Goal: Transaction & Acquisition: Purchase product/service

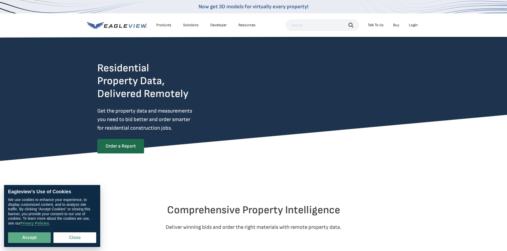
click at [417, 24] on div "Login" at bounding box center [413, 25] width 9 height 5
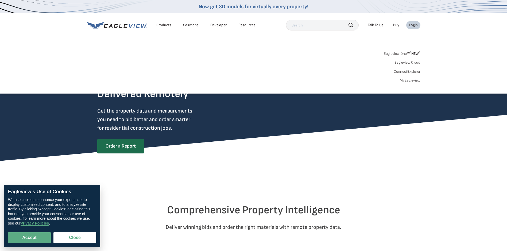
click at [412, 79] on link "MyEagleview" at bounding box center [410, 80] width 21 height 5
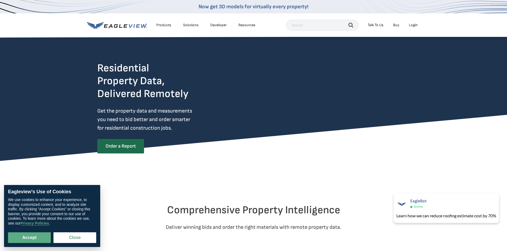
click at [412, 25] on div "Login" at bounding box center [413, 25] width 9 height 5
click at [414, 25] on div "Login" at bounding box center [413, 25] width 9 height 5
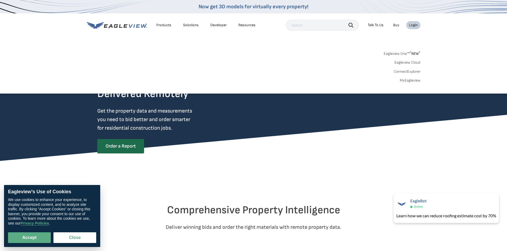
click at [409, 79] on link "MyEagleview" at bounding box center [410, 80] width 21 height 5
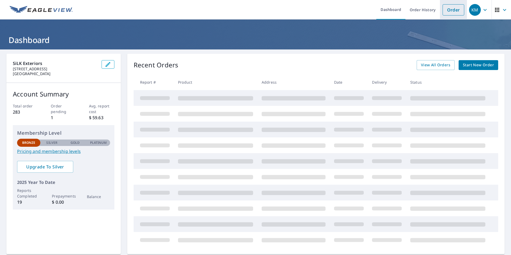
click at [452, 9] on link "Order" at bounding box center [454, 9] width 22 height 11
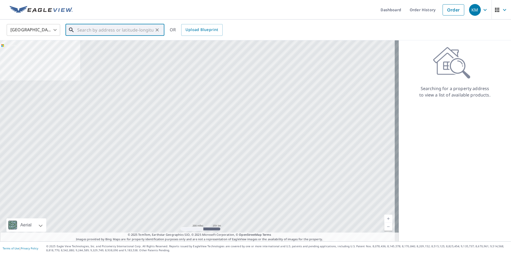
click at [89, 32] on input "text" at bounding box center [115, 29] width 76 height 15
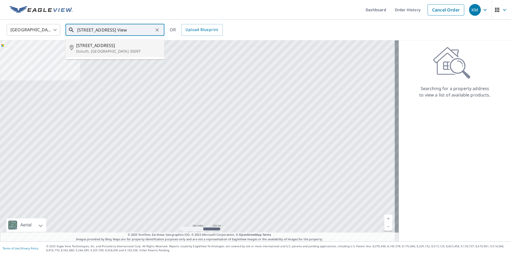
click at [90, 46] on span "1731 River Bluff Vw" at bounding box center [118, 45] width 84 height 6
type input "1731 River Bluff Vw Duluth, GA 30097"
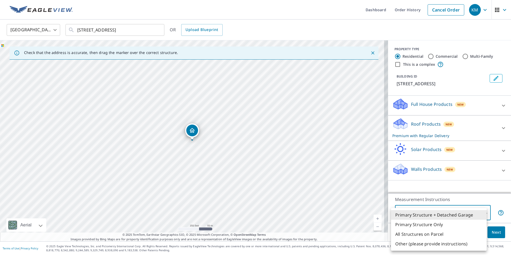
click at [482, 213] on body "KM KM Dashboard Order History Cancel Order KM United States US ​ 1731 River Blu…" at bounding box center [255, 127] width 511 height 255
click at [440, 224] on li "Primary Structure Only" at bounding box center [439, 225] width 96 height 10
type input "2"
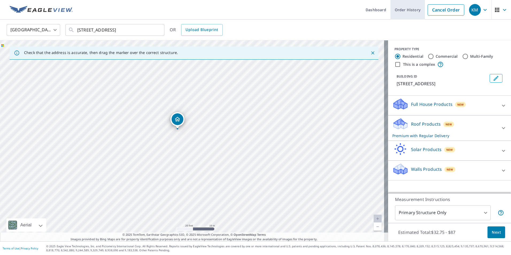
click at [400, 9] on link "Order History" at bounding box center [408, 10] width 35 height 20
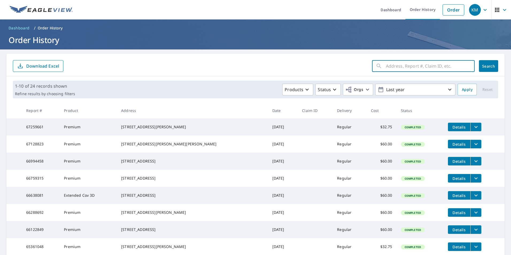
click at [394, 66] on input "text" at bounding box center [430, 66] width 89 height 15
type input "1731"
click at [479, 65] on button "Search" at bounding box center [488, 66] width 19 height 12
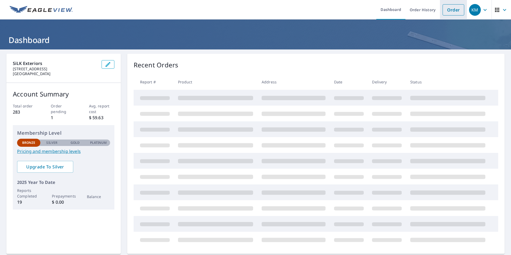
click at [447, 10] on link "Order" at bounding box center [454, 9] width 22 height 11
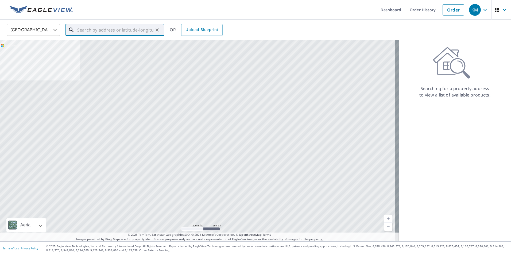
click at [110, 30] on input "text" at bounding box center [115, 29] width 76 height 15
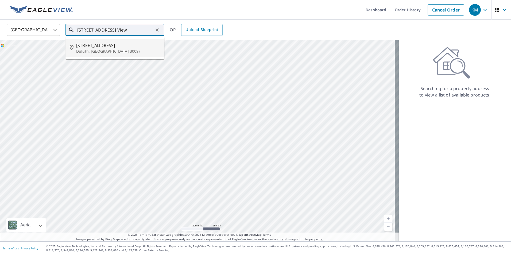
click at [104, 47] on span "1731 River Bluff Vw" at bounding box center [118, 45] width 84 height 6
type input "1731 River Bluff Vw Duluth, GA 30097"
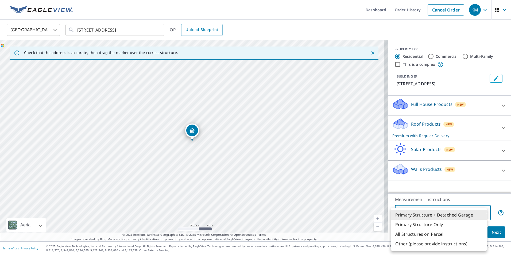
drag, startPoint x: 483, startPoint y: 212, endPoint x: 475, endPoint y: 214, distance: 7.9
click at [483, 212] on body "KM KM Dashboard Order History Cancel Order KM United States US ​ 1731 River Blu…" at bounding box center [255, 127] width 511 height 255
click at [448, 226] on li "Primary Structure Only" at bounding box center [439, 225] width 96 height 10
type input "2"
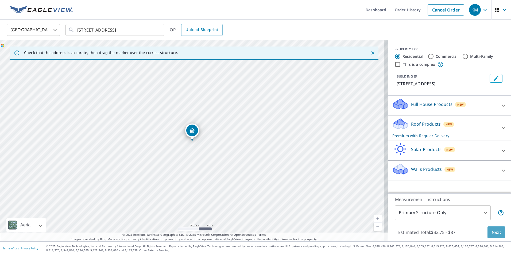
click at [496, 232] on span "Next" at bounding box center [496, 232] width 9 height 7
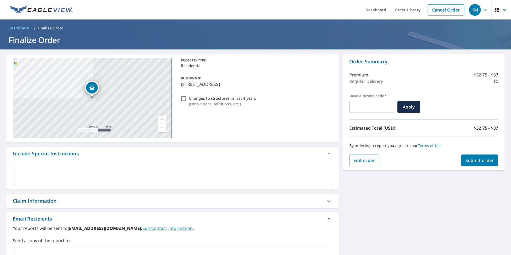
click at [476, 160] on span "Submit order" at bounding box center [480, 161] width 29 height 6
checkbox input "true"
